Goal: Task Accomplishment & Management: Manage account settings

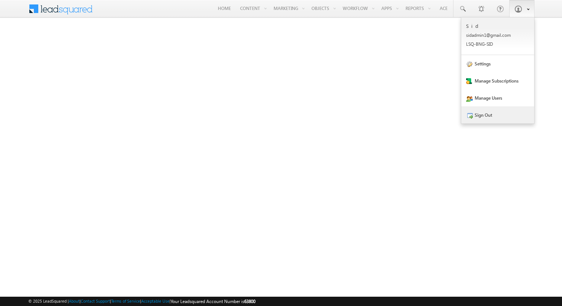
click at [497, 116] on link "Sign Out" at bounding box center [497, 114] width 73 height 17
